Goal: Use online tool/utility: Utilize a website feature to perform a specific function

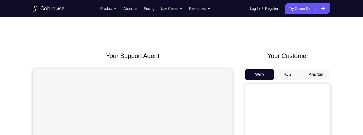
click at [316, 70] on button "Android" at bounding box center [316, 74] width 28 height 11
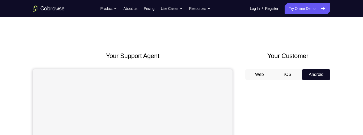
click at [270, 75] on button "Web" at bounding box center [259, 74] width 28 height 11
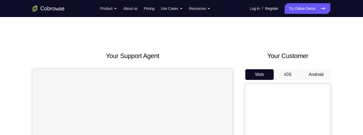
click at [309, 70] on button "Android" at bounding box center [316, 74] width 28 height 11
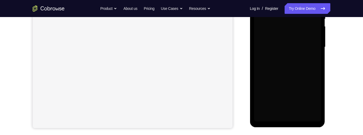
scroll to position [142, 0]
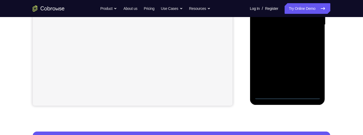
click at [290, 95] on div at bounding box center [287, 24] width 67 height 149
click at [315, 73] on div at bounding box center [287, 24] width 67 height 149
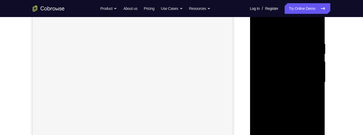
scroll to position [48, 0]
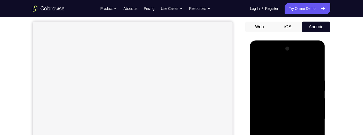
click at [292, 66] on div at bounding box center [287, 118] width 67 height 149
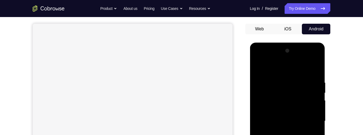
click at [312, 120] on div at bounding box center [287, 120] width 67 height 149
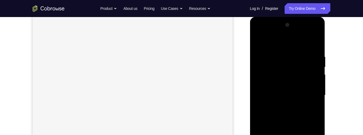
scroll to position [88, 0]
click at [283, 86] on div at bounding box center [287, 77] width 67 height 149
click at [298, 68] on div at bounding box center [287, 73] width 67 height 149
click at [295, 60] on div at bounding box center [287, 73] width 67 height 149
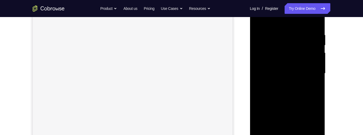
click at [312, 74] on div at bounding box center [287, 73] width 67 height 149
click at [309, 74] on div at bounding box center [287, 73] width 67 height 149
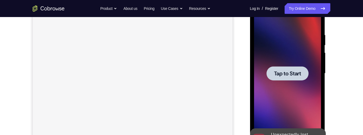
click at [312, 87] on div at bounding box center [287, 73] width 67 height 149
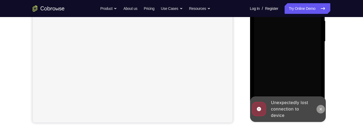
click at [321, 110] on icon at bounding box center [320, 109] width 2 height 2
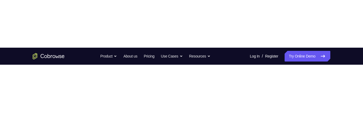
scroll to position [39, 0]
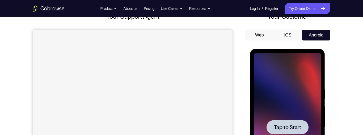
click at [310, 92] on div at bounding box center [287, 127] width 67 height 149
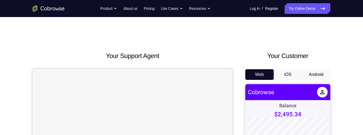
click at [320, 76] on button "Android" at bounding box center [316, 74] width 28 height 11
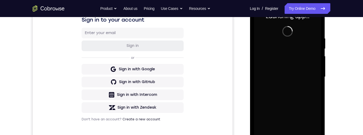
scroll to position [120, 0]
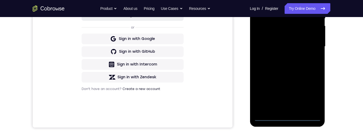
click at [288, 119] on div at bounding box center [287, 46] width 67 height 149
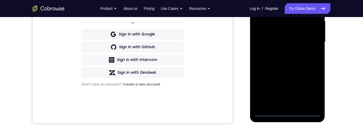
click at [315, 92] on div at bounding box center [287, 42] width 67 height 149
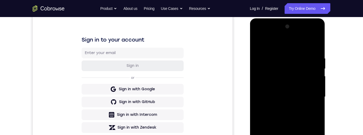
click at [291, 50] on div at bounding box center [287, 96] width 67 height 149
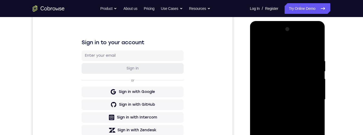
click at [297, 48] on div at bounding box center [287, 99] width 67 height 149
click at [310, 96] on div at bounding box center [287, 99] width 67 height 149
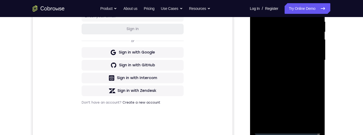
click at [313, 60] on div at bounding box center [287, 60] width 67 height 149
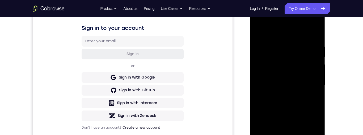
click at [311, 84] on div at bounding box center [287, 85] width 67 height 149
click at [312, 86] on div at bounding box center [287, 85] width 67 height 149
click at [311, 87] on div at bounding box center [287, 85] width 67 height 149
click at [314, 87] on div at bounding box center [287, 85] width 67 height 149
click at [312, 88] on div at bounding box center [287, 85] width 67 height 149
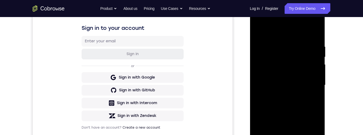
click at [311, 87] on div at bounding box center [287, 85] width 67 height 149
click at [314, 86] on div at bounding box center [287, 85] width 67 height 149
click at [313, 88] on div at bounding box center [287, 85] width 67 height 149
click at [314, 88] on div at bounding box center [287, 85] width 67 height 149
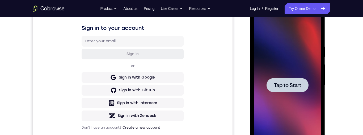
click at [270, 56] on div at bounding box center [287, 85] width 67 height 149
